Goal: Find contact information: Find contact information

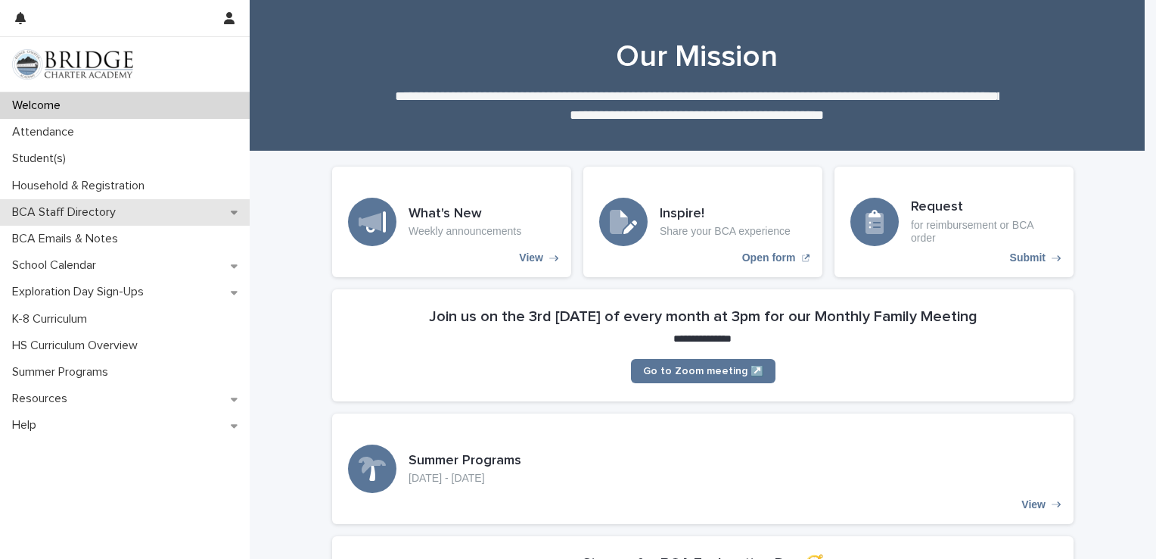
click at [231, 207] on icon at bounding box center [234, 212] width 7 height 11
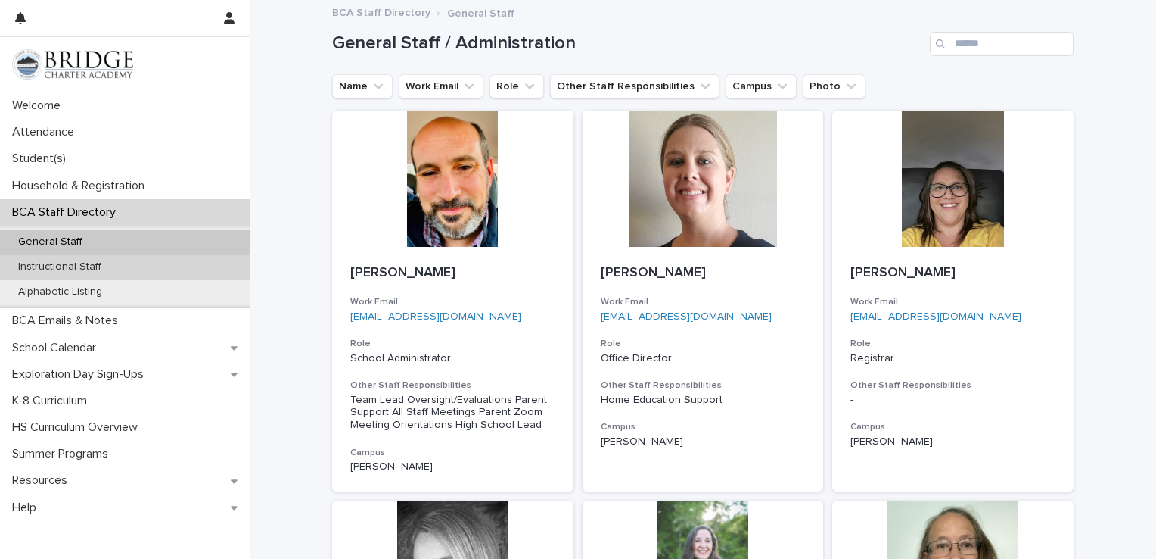
click at [91, 265] on p "Instructional Staff" at bounding box center [59, 266] width 107 height 13
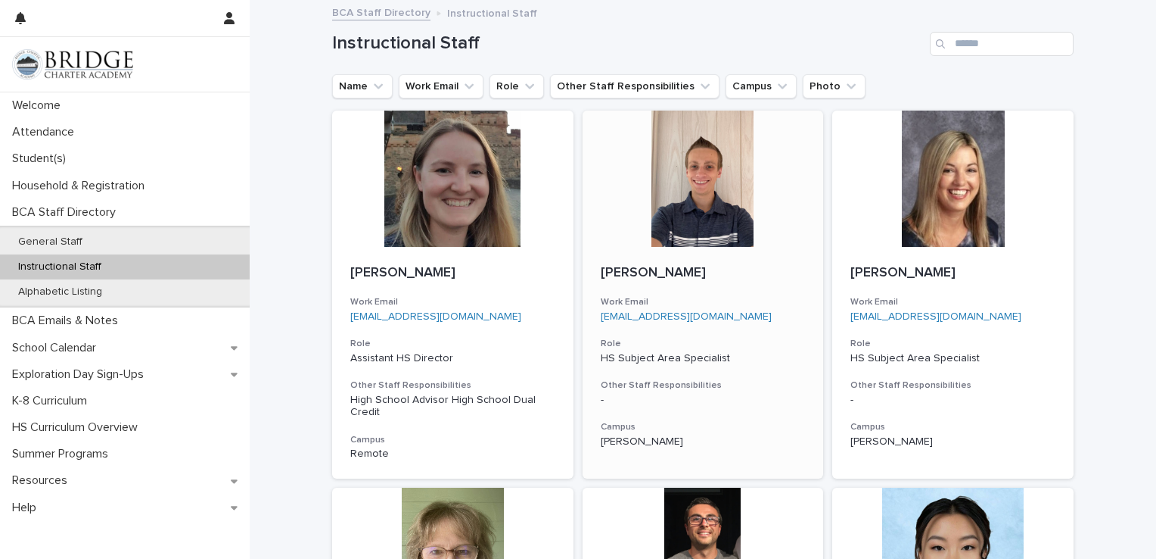
click at [763, 282] on div "[PERSON_NAME] Work Email [EMAIL_ADDRESS][DOMAIN_NAME] Role HS Subject Area Spec…" at bounding box center [703, 356] width 241 height 219
